Goal: Information Seeking & Learning: Check status

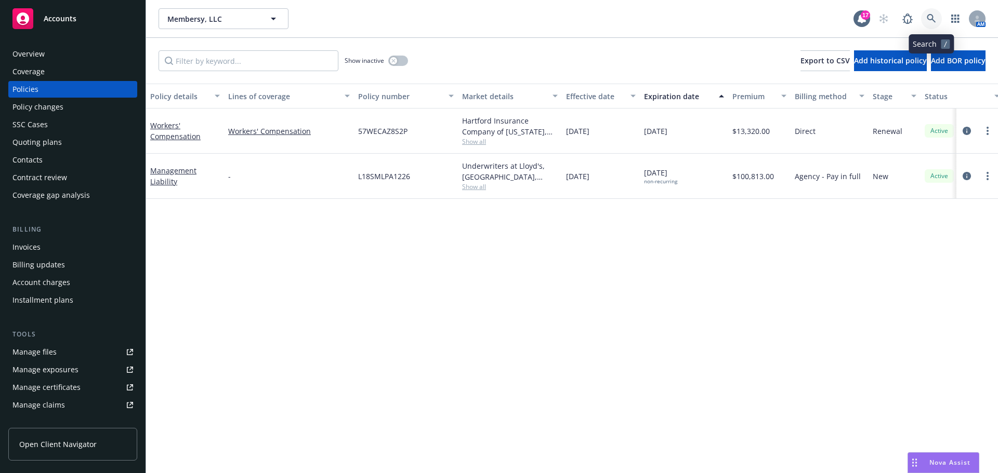
click at [927, 22] on icon at bounding box center [930, 18] width 9 height 9
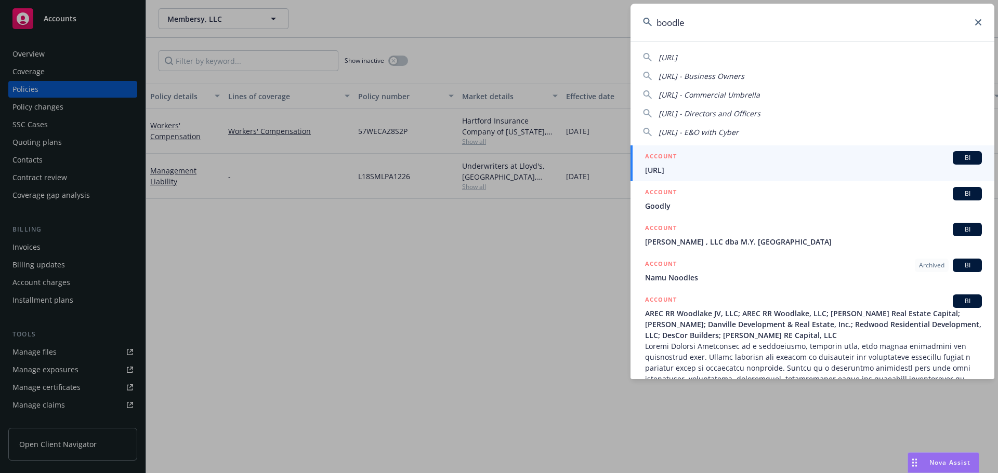
type input "boodle"
click at [735, 162] on div "ACCOUNT BI" at bounding box center [813, 158] width 337 height 14
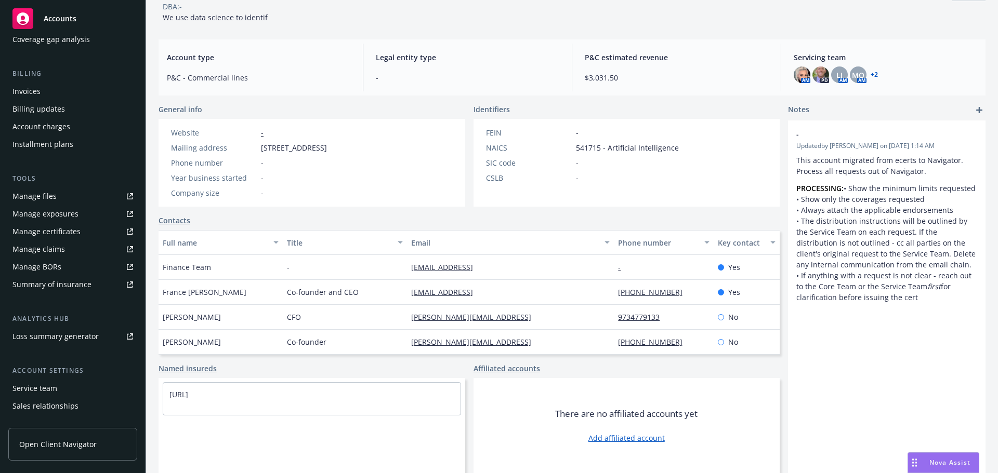
scroll to position [204, 0]
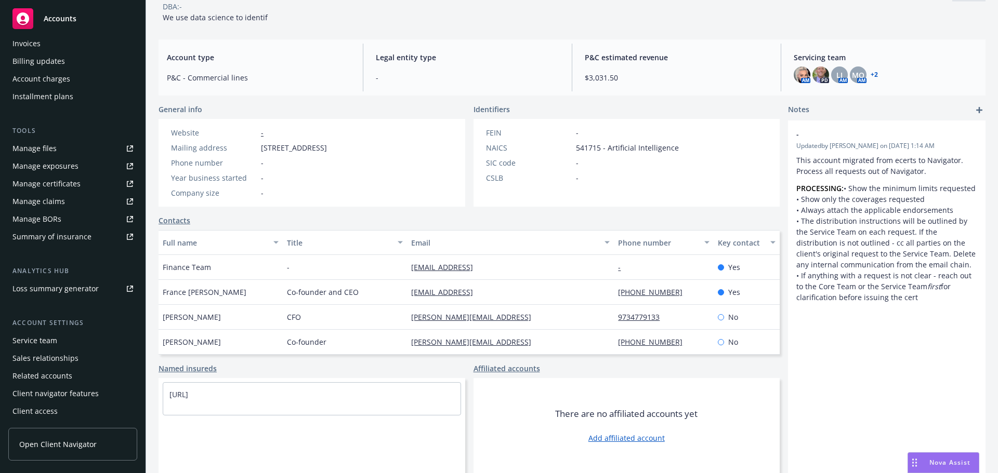
click at [45, 386] on div "Client navigator features" at bounding box center [55, 394] width 86 height 17
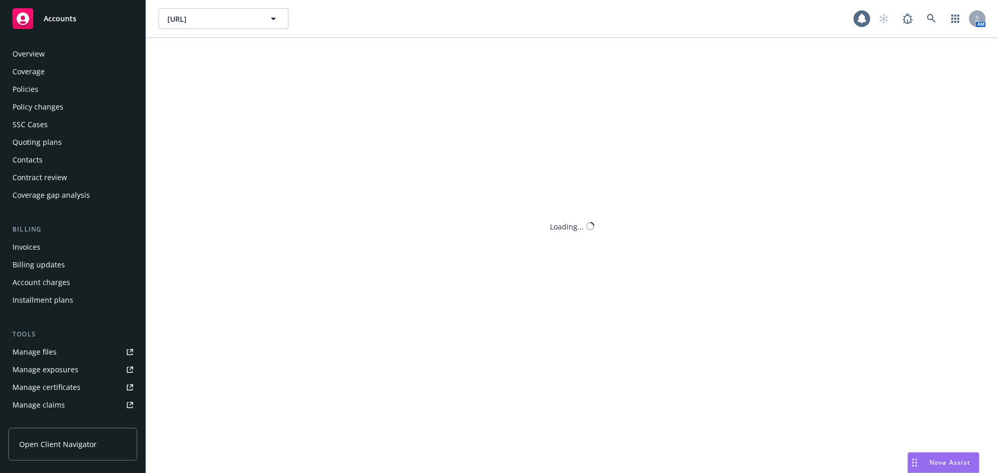
scroll to position [204, 0]
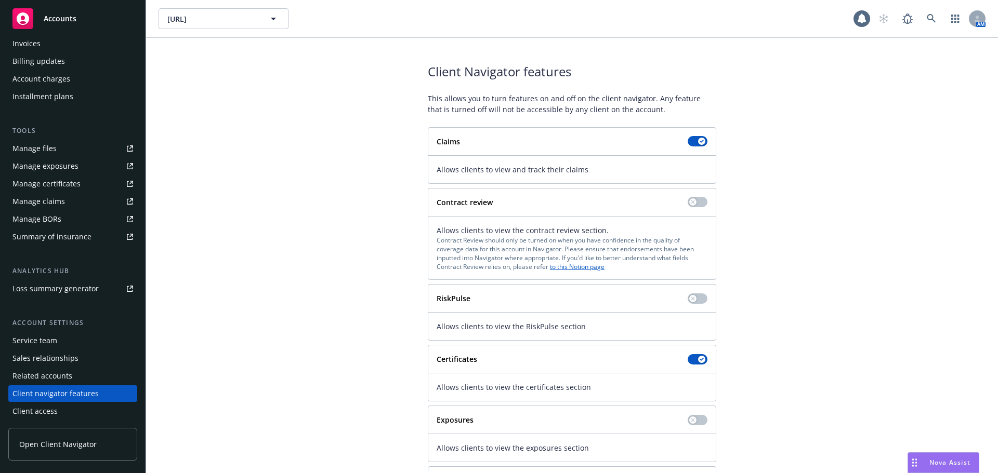
click at [36, 411] on div "Client access" at bounding box center [34, 411] width 45 height 17
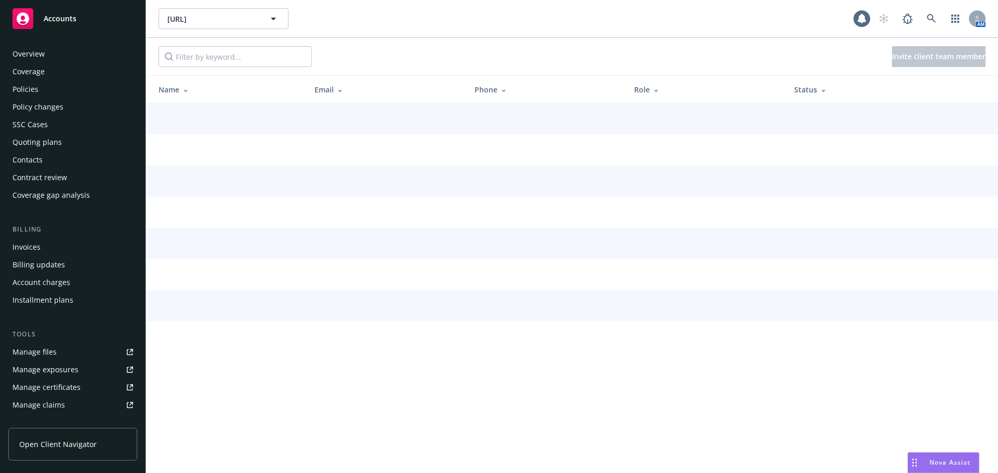
scroll to position [204, 0]
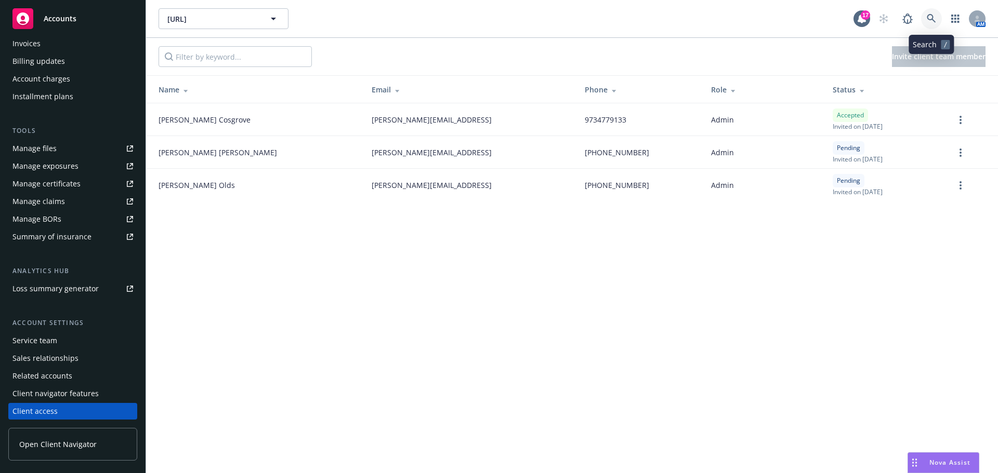
click at [926, 19] on icon at bounding box center [930, 18] width 9 height 9
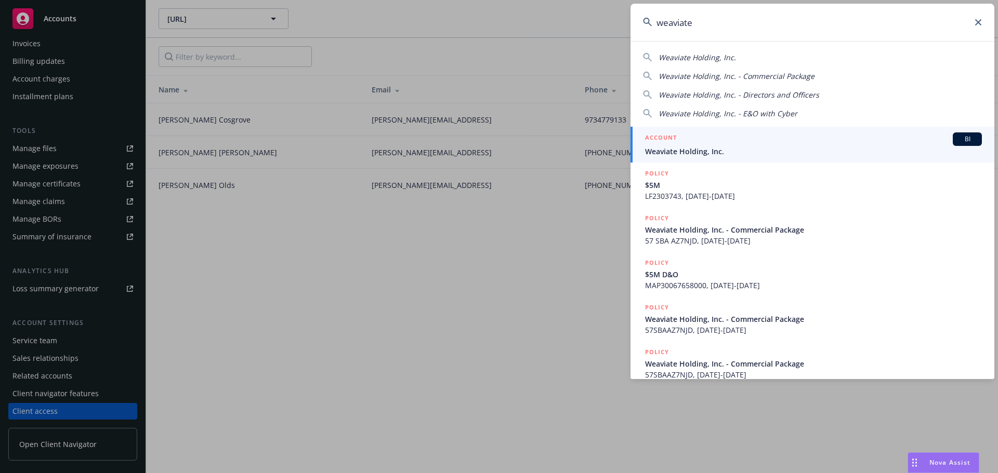
type input "weaviate"
click at [768, 144] on div "ACCOUNT BI" at bounding box center [813, 139] width 337 height 14
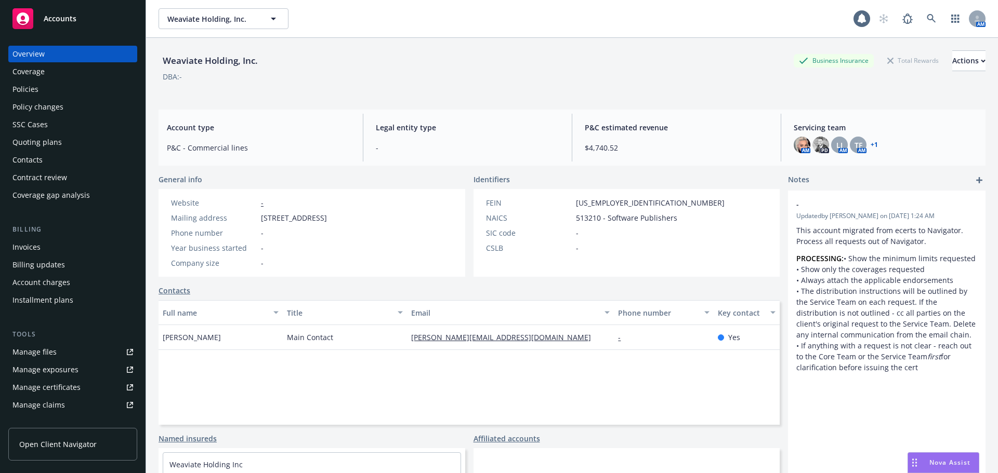
click at [106, 85] on div "Policies" at bounding box center [72, 89] width 121 height 17
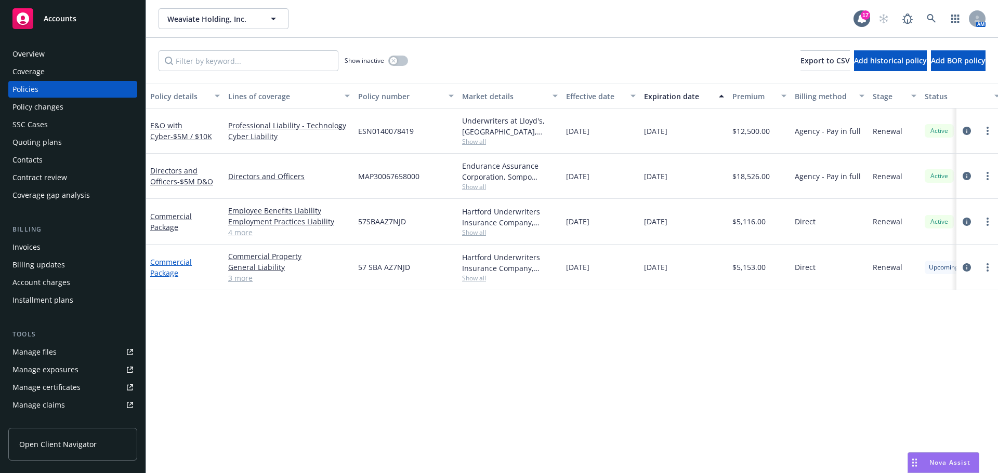
click at [165, 261] on link "Commercial Package" at bounding box center [171, 267] width 42 height 21
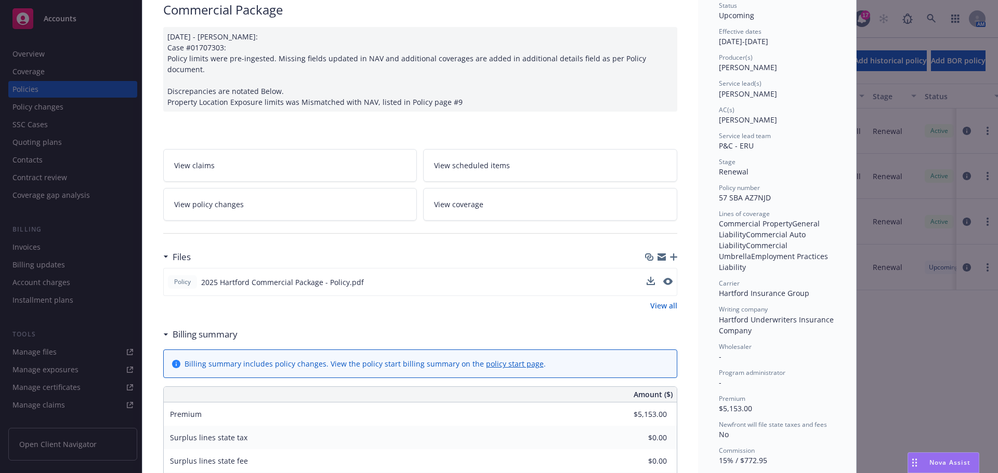
scroll to position [104, 0]
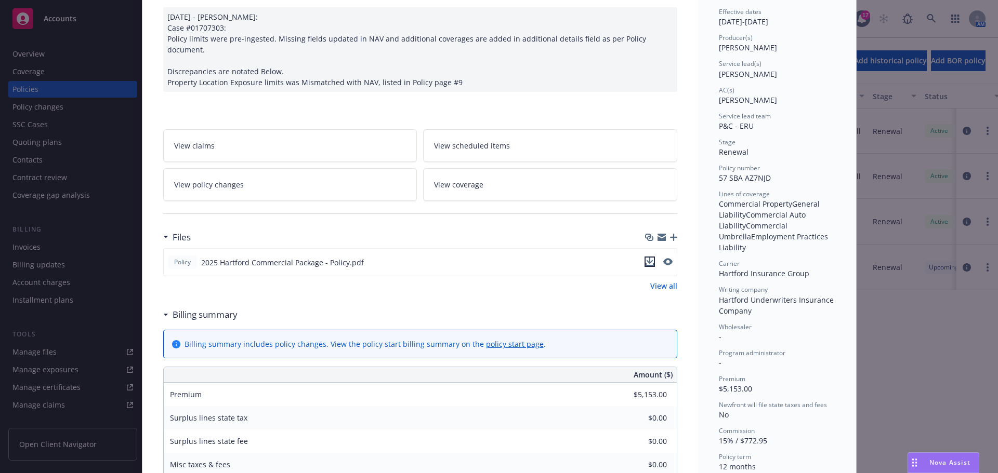
click at [647, 258] on icon "download file" at bounding box center [649, 262] width 8 height 8
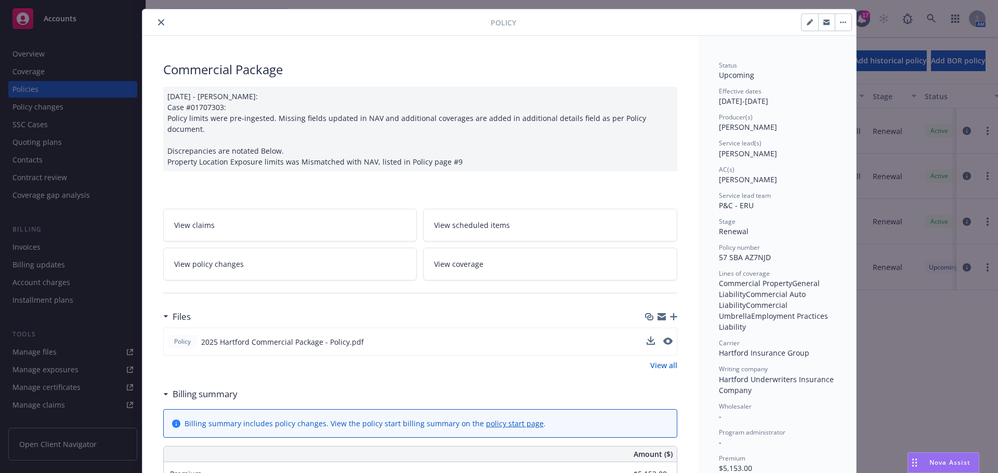
scroll to position [0, 0]
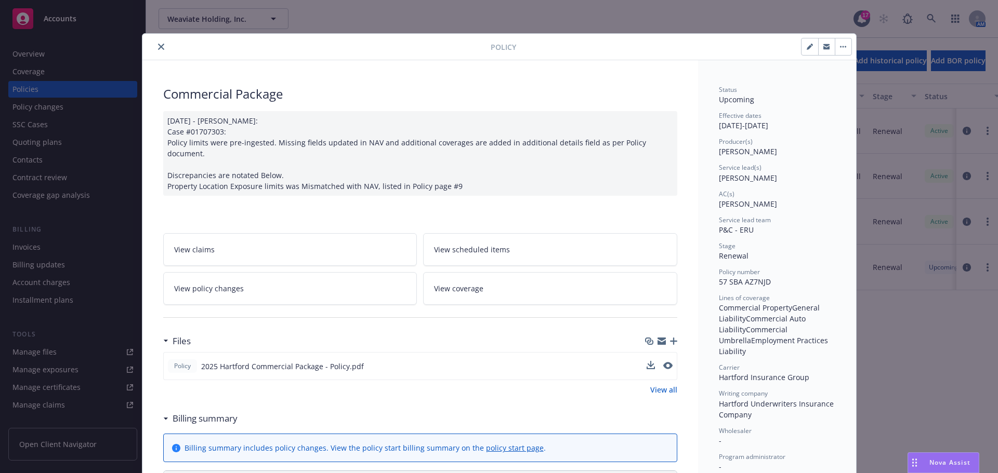
click at [155, 43] on button "close" at bounding box center [161, 47] width 12 height 12
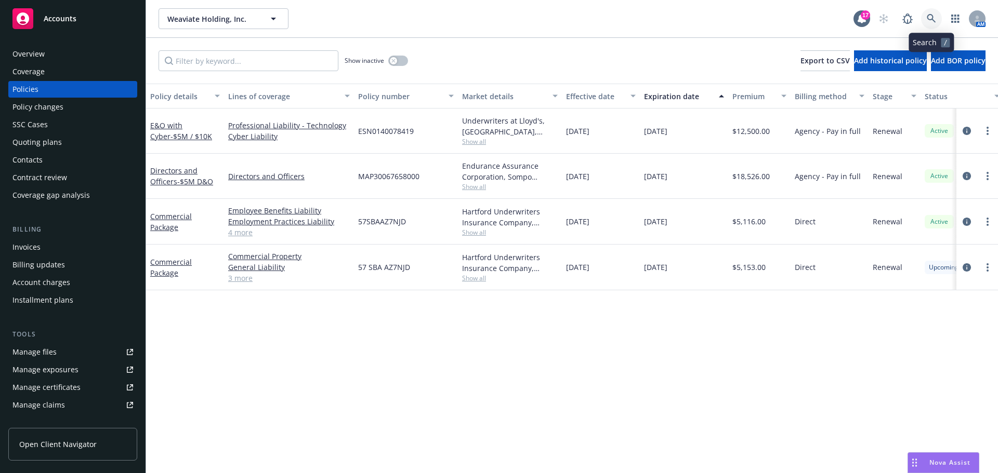
click at [937, 17] on link at bounding box center [931, 18] width 21 height 21
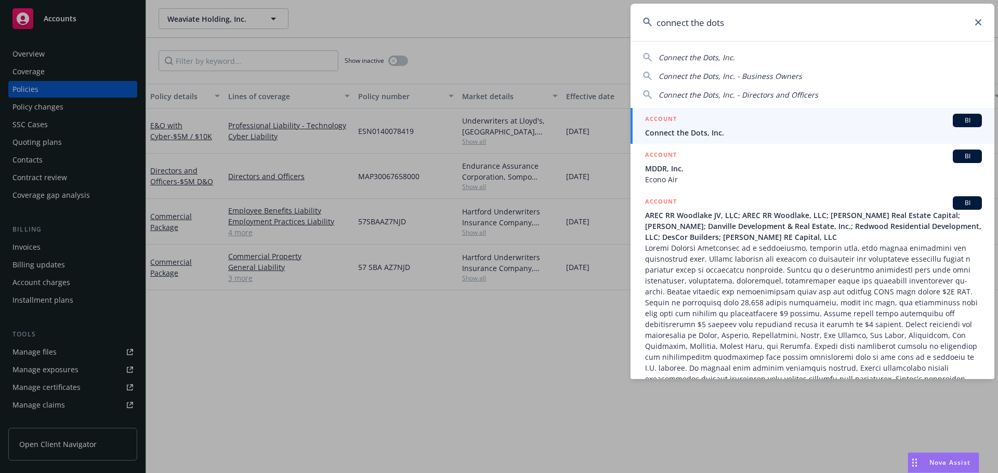
type input "connect the dots"
click at [816, 121] on div "ACCOUNT BI" at bounding box center [813, 121] width 337 height 14
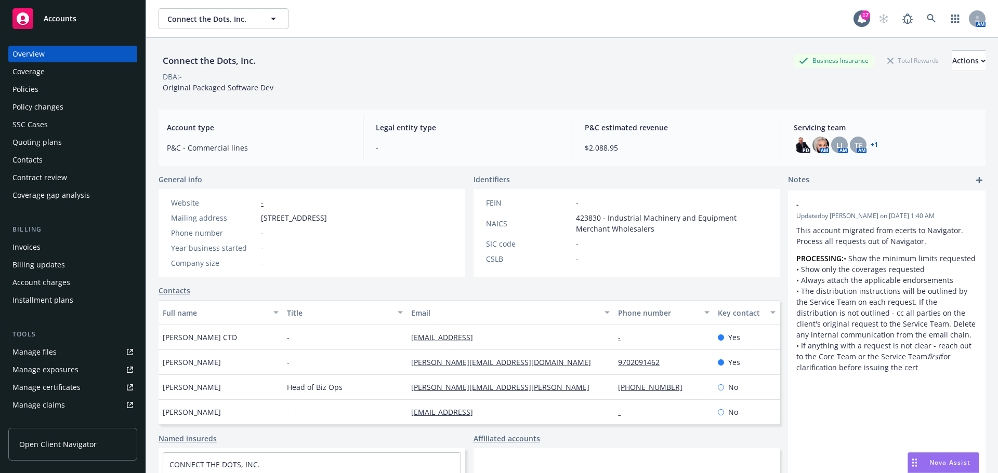
click at [131, 95] on div "Overview Coverage Policies Policy changes SSC Cases Quoting plans Contacts Cont…" at bounding box center [72, 253] width 145 height 440
click at [73, 91] on div "Policies" at bounding box center [72, 89] width 121 height 17
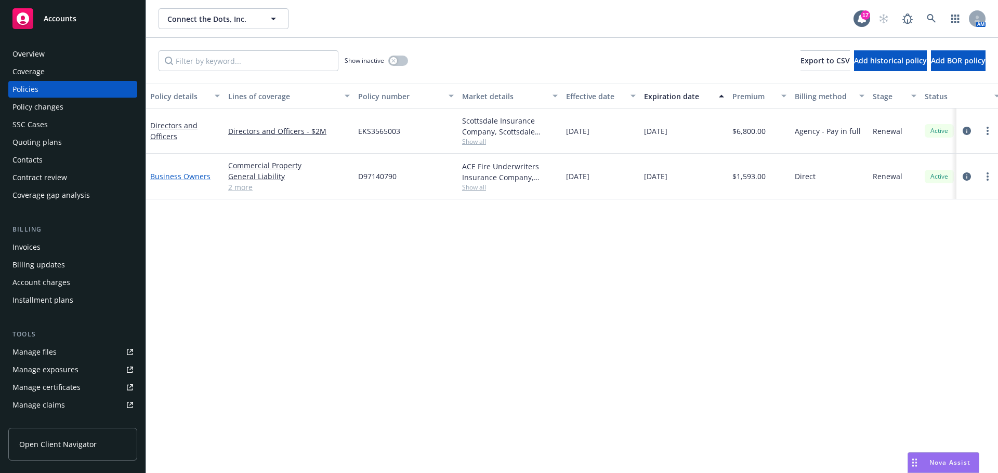
click at [206, 177] on link "Business Owners" at bounding box center [180, 176] width 60 height 10
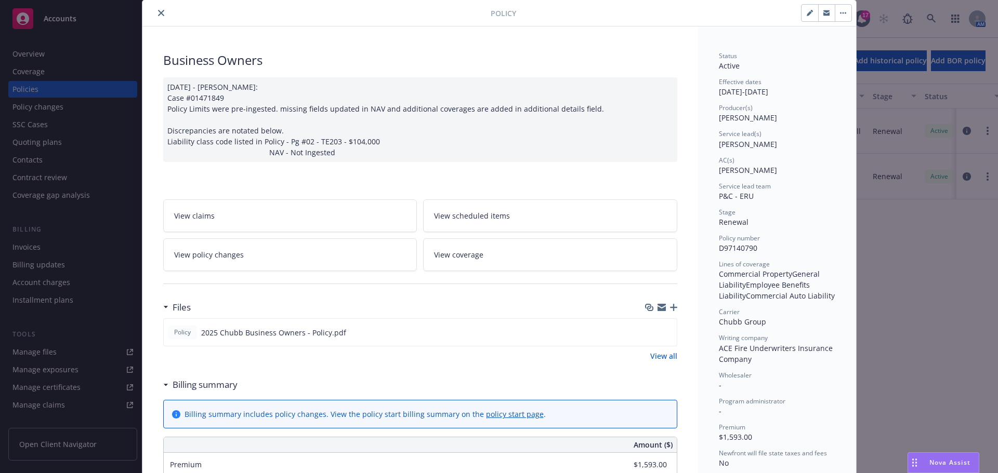
scroll to position [52, 0]
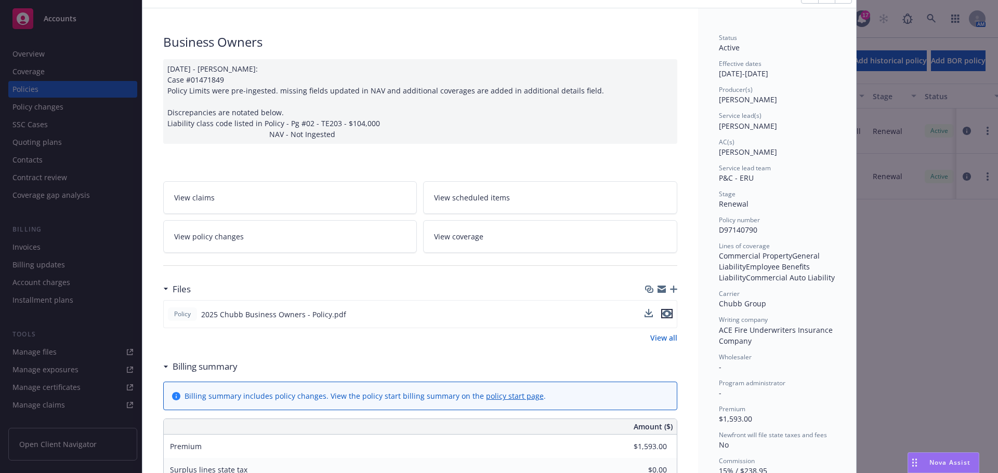
click at [664, 315] on icon "preview file" at bounding box center [666, 313] width 9 height 7
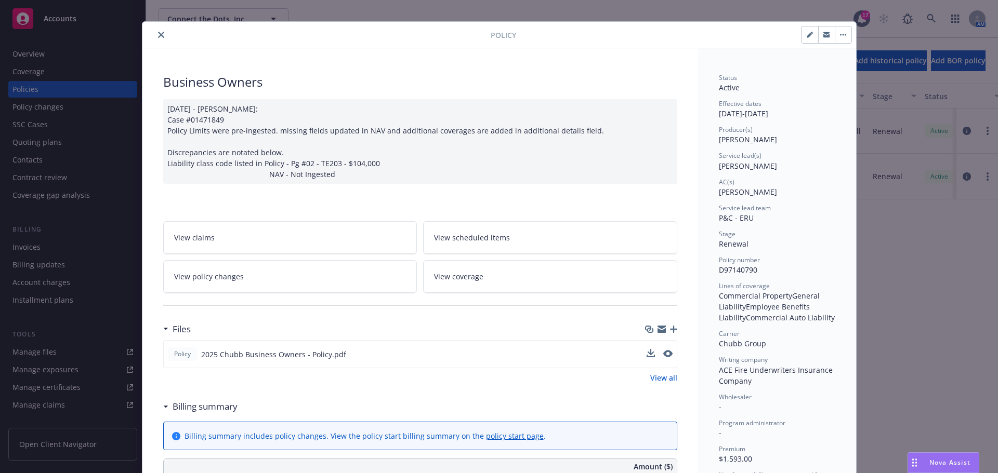
scroll to position [0, 0]
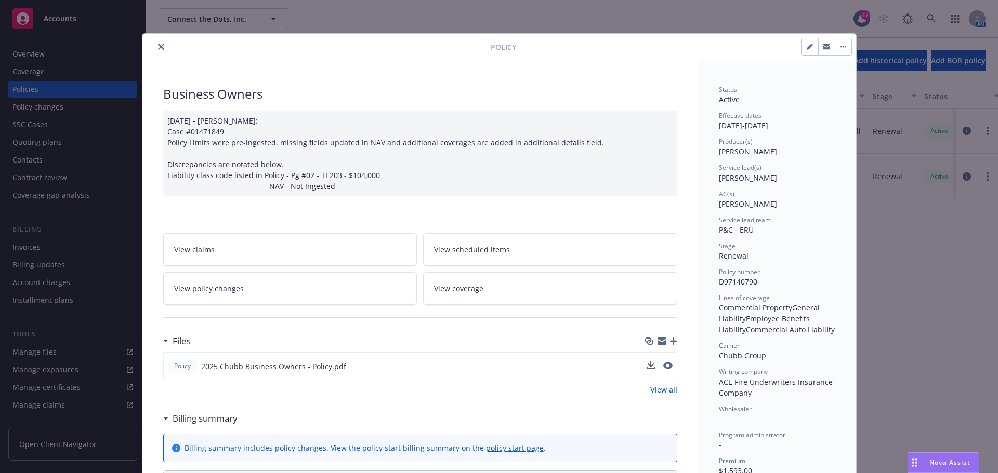
click at [158, 46] on icon "close" at bounding box center [161, 47] width 6 height 6
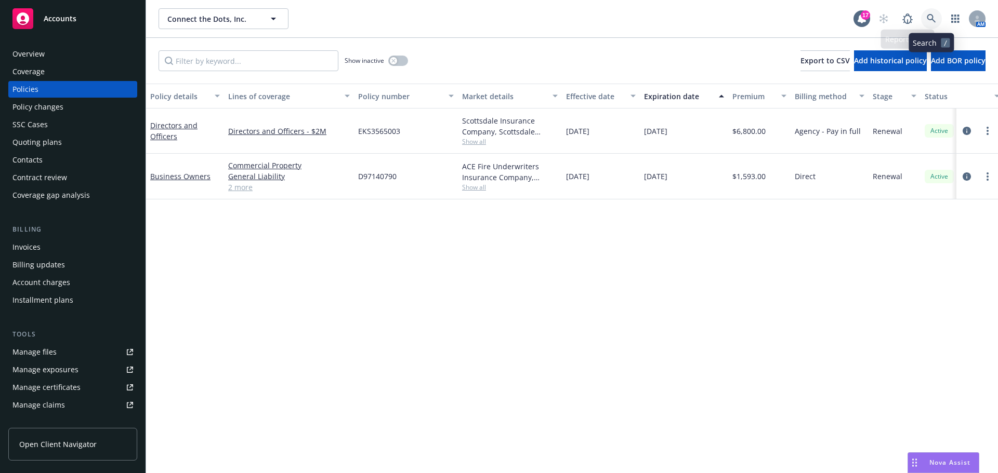
click at [934, 21] on icon at bounding box center [930, 18] width 9 height 9
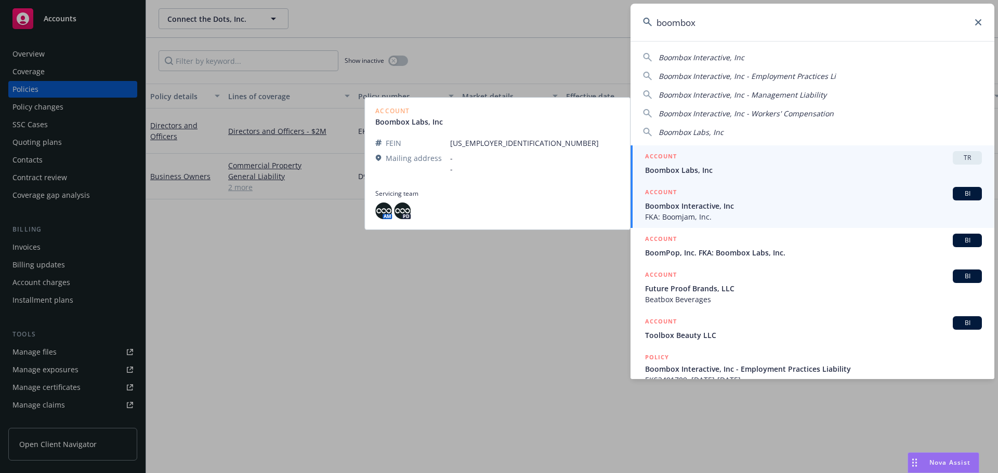
type input "boombox"
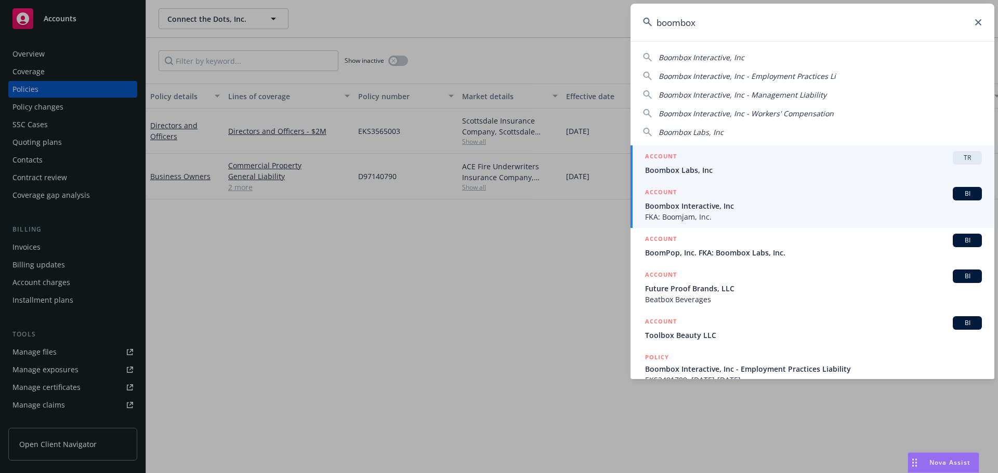
click at [771, 210] on span "Boombox Interactive, Inc" at bounding box center [813, 206] width 337 height 11
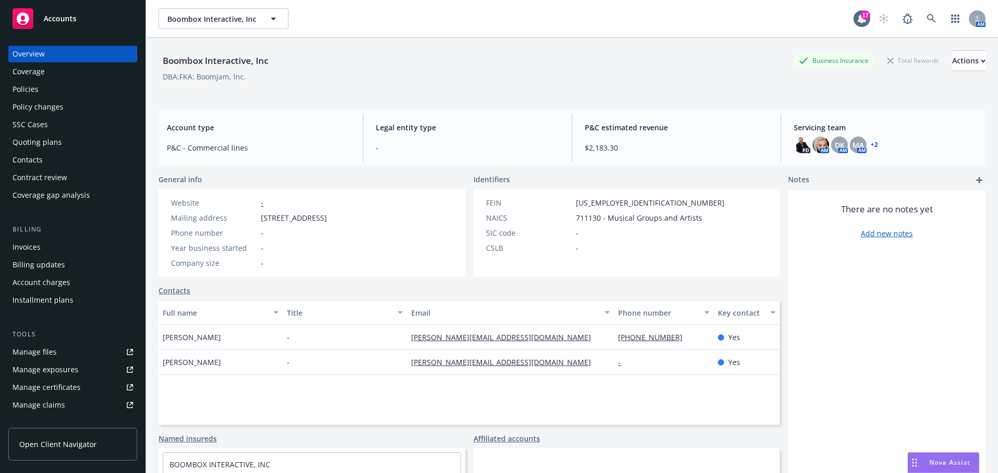
scroll to position [52, 0]
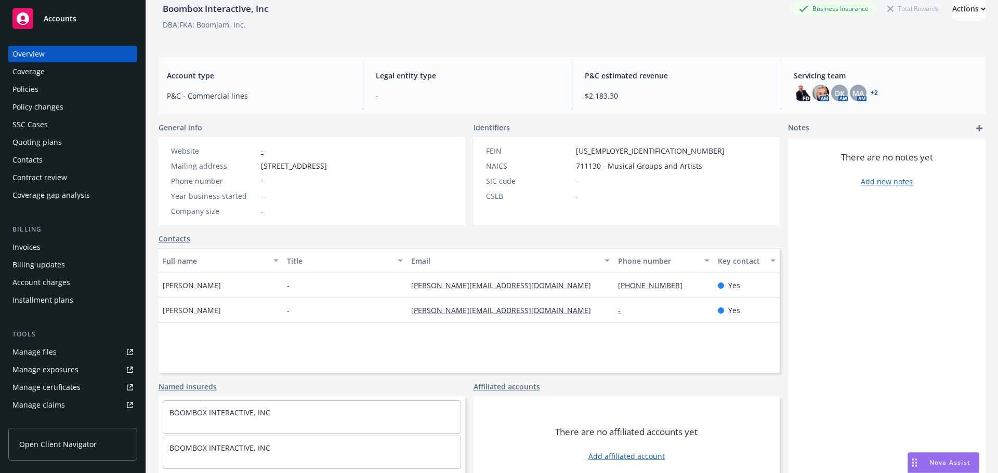
click at [44, 138] on div "Quoting plans" at bounding box center [36, 142] width 49 height 17
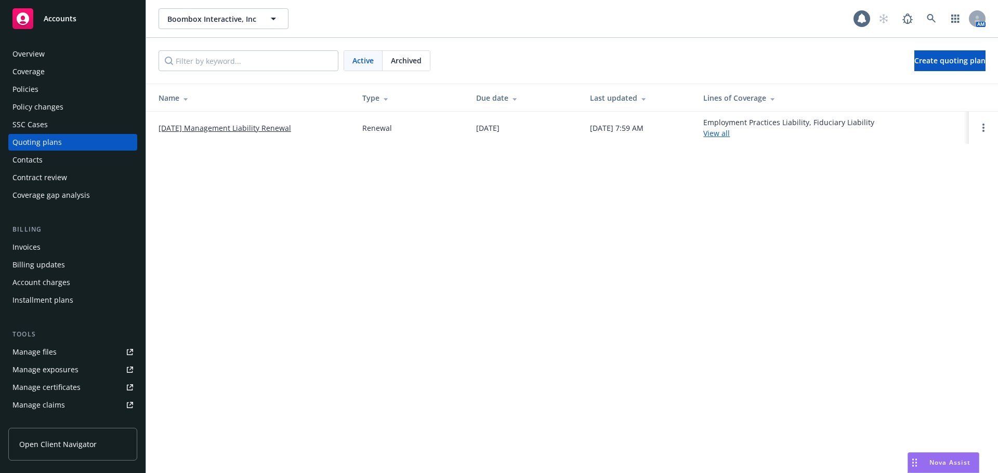
click at [286, 135] on td "[DATE] Management Liability Renewal" at bounding box center [250, 128] width 208 height 32
click at [286, 134] on td "[DATE] Management Liability Renewal" at bounding box center [250, 128] width 208 height 32
click at [285, 129] on link "[DATE] Management Liability Renewal" at bounding box center [224, 128] width 132 height 11
